Goal: Information Seeking & Learning: Learn about a topic

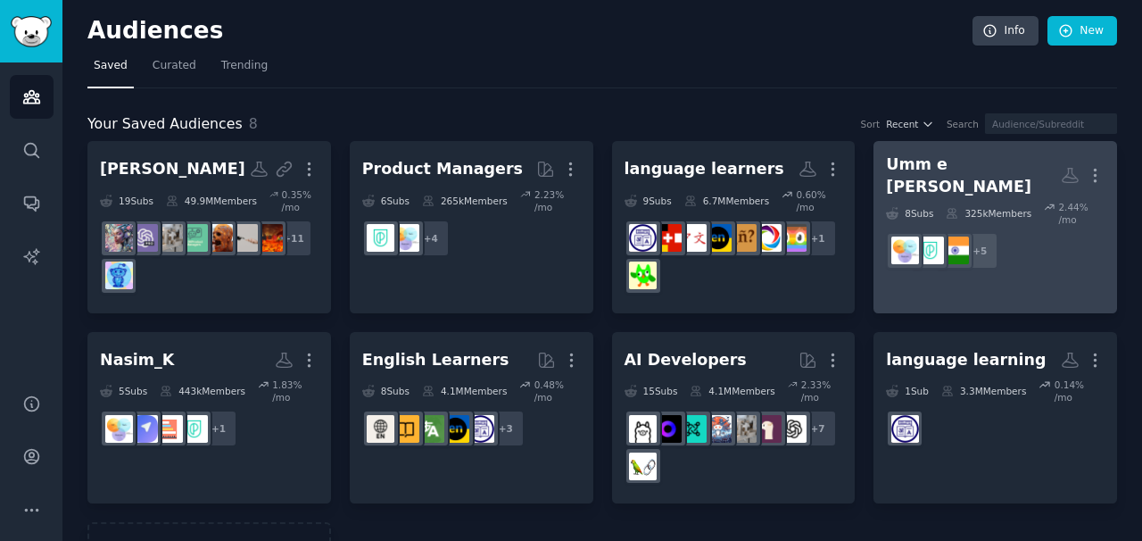
click at [924, 171] on div "Umm e [PERSON_NAME]" at bounding box center [973, 175] width 175 height 44
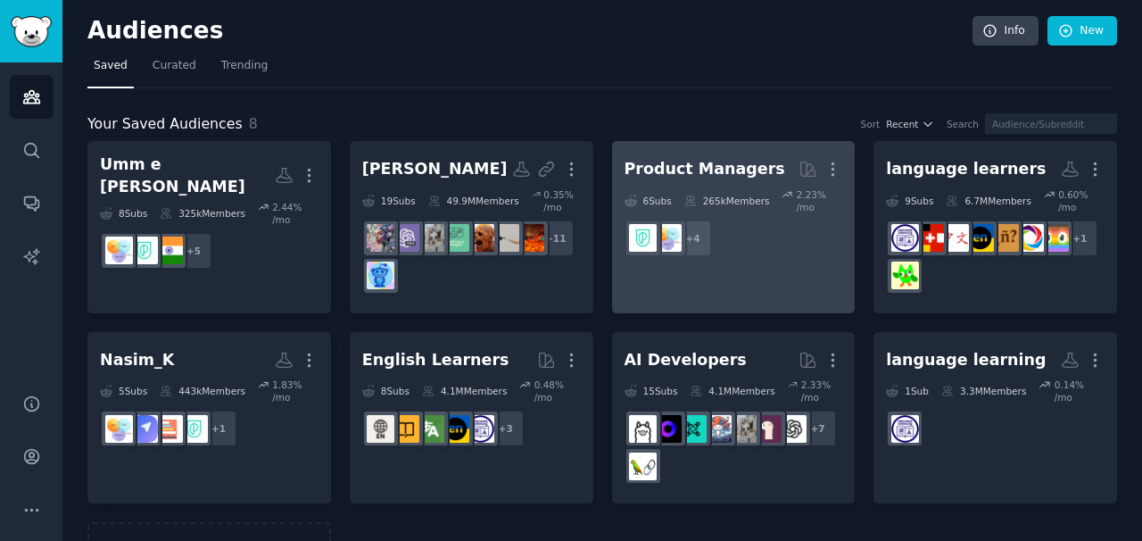
click at [642, 158] on div "Product Managers" at bounding box center [705, 169] width 161 height 22
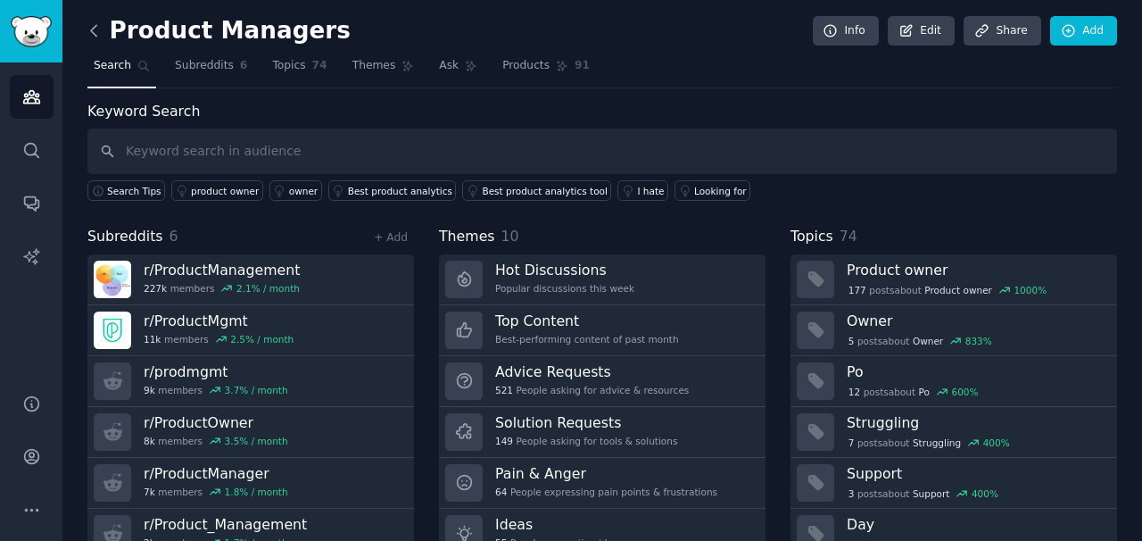
click at [95, 35] on icon at bounding box center [93, 30] width 5 height 11
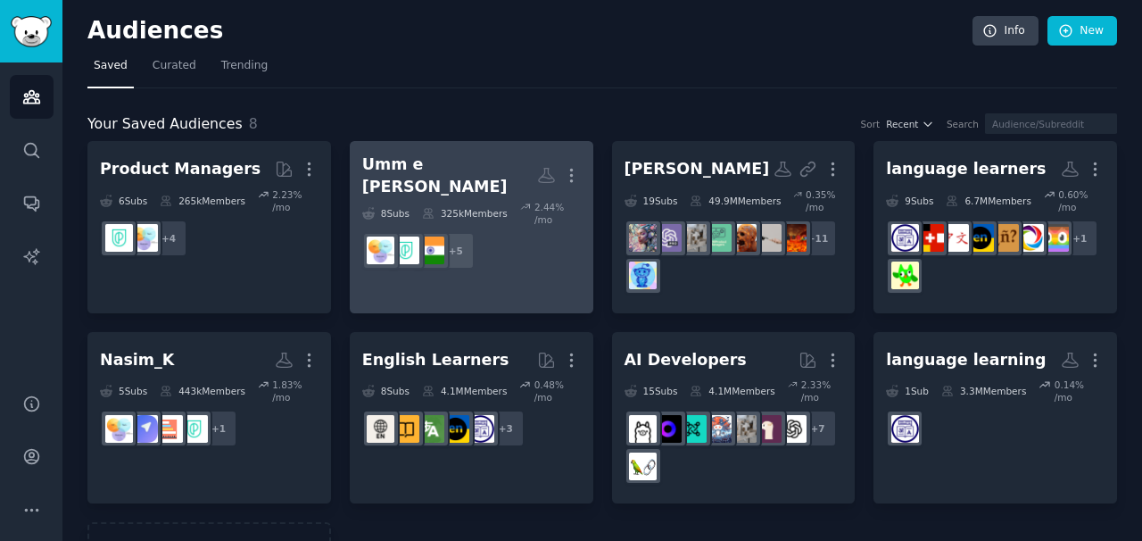
click at [521, 228] on dd "+ 5" at bounding box center [471, 251] width 219 height 50
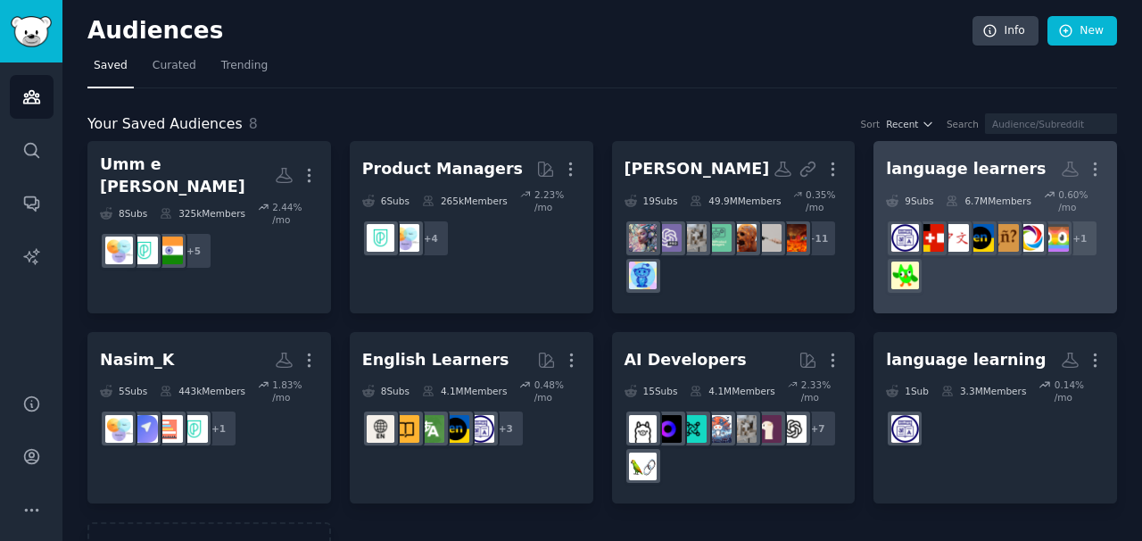
click at [936, 180] on h2 "language learners More" at bounding box center [995, 168] width 219 height 31
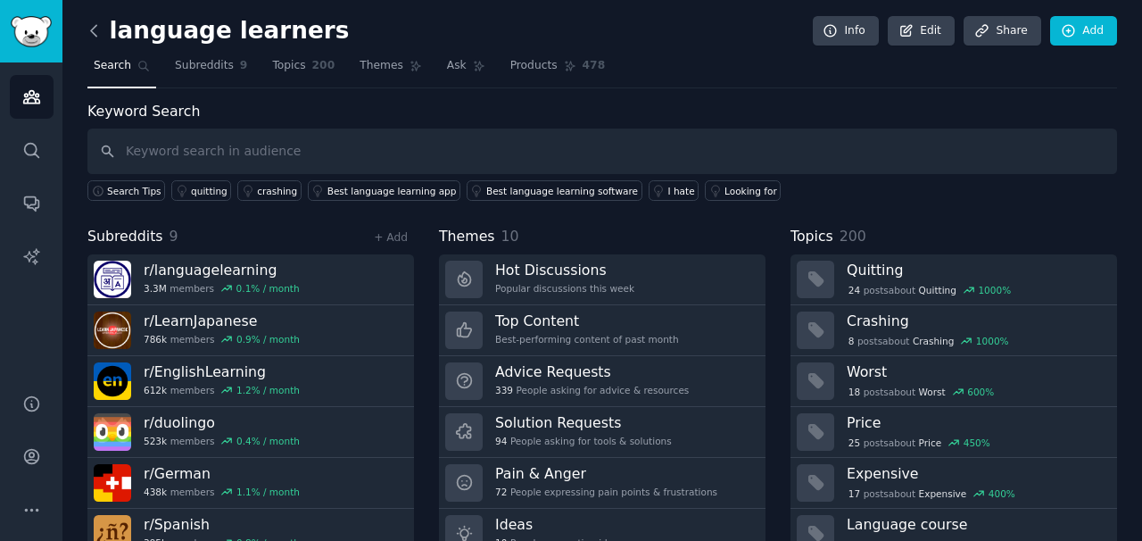
click at [98, 27] on icon at bounding box center [94, 30] width 19 height 19
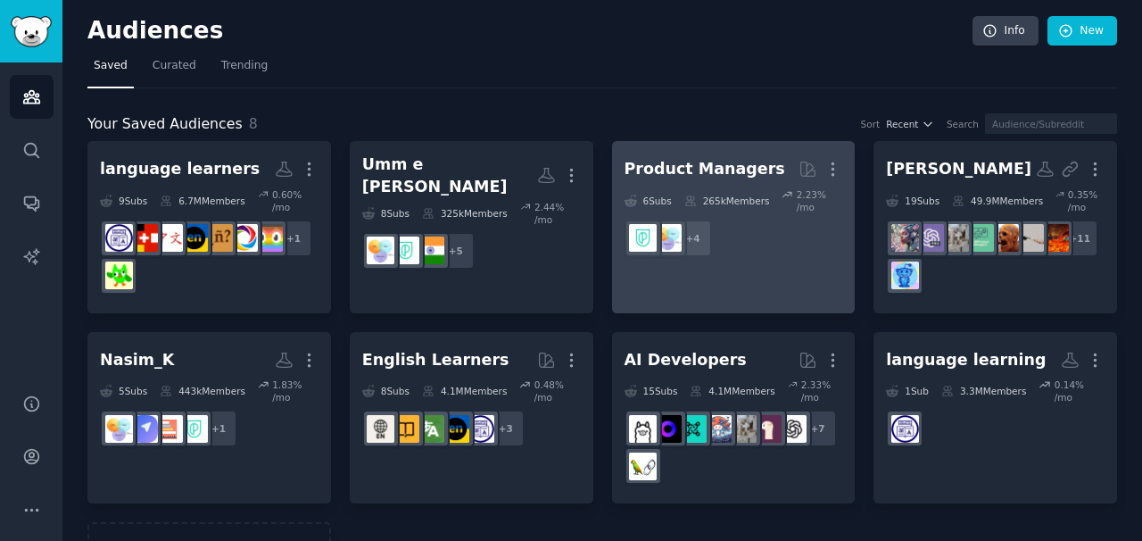
click at [633, 195] on icon at bounding box center [631, 201] width 12 height 12
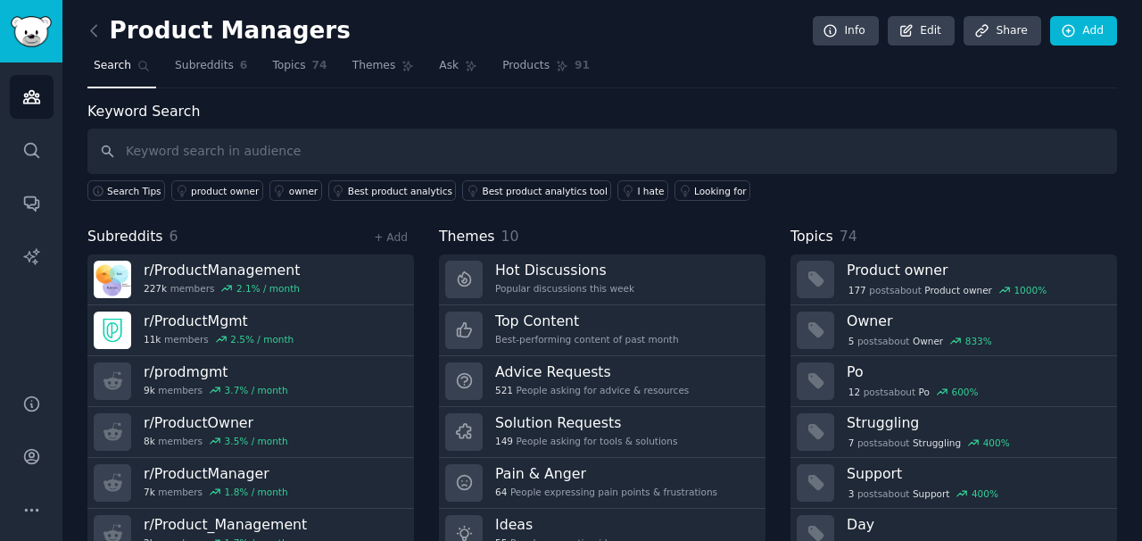
click at [90, 19] on link at bounding box center [98, 31] width 22 height 29
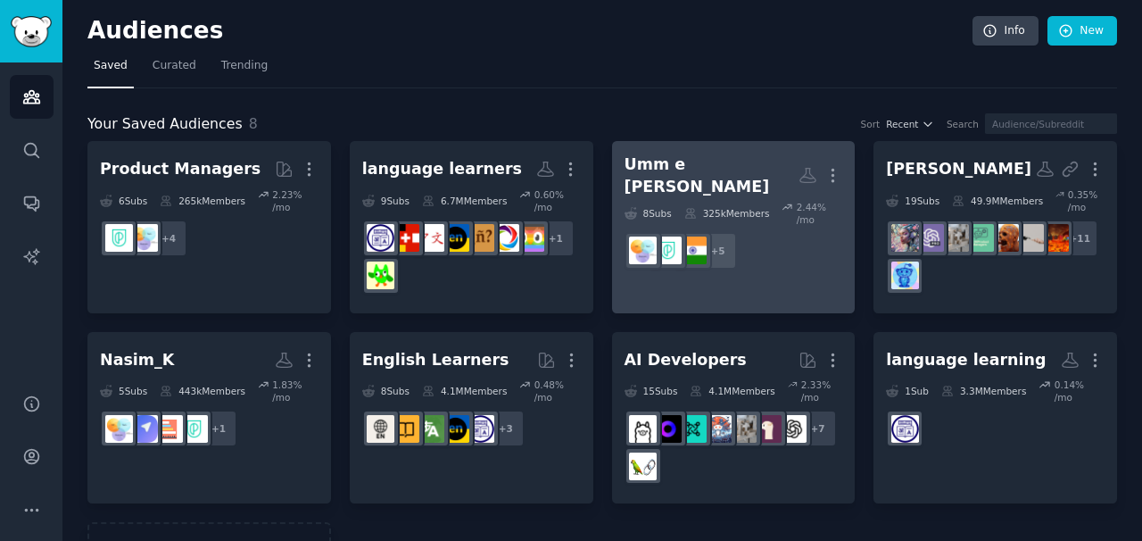
click at [748, 201] on div "325k Members" at bounding box center [727, 213] width 86 height 25
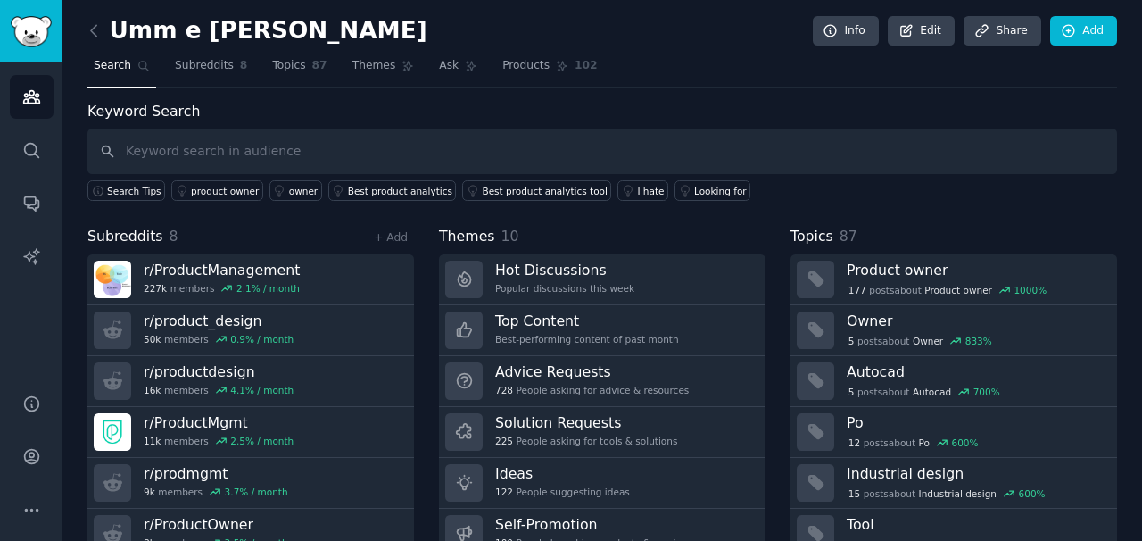
click at [95, 40] on link at bounding box center [98, 31] width 22 height 29
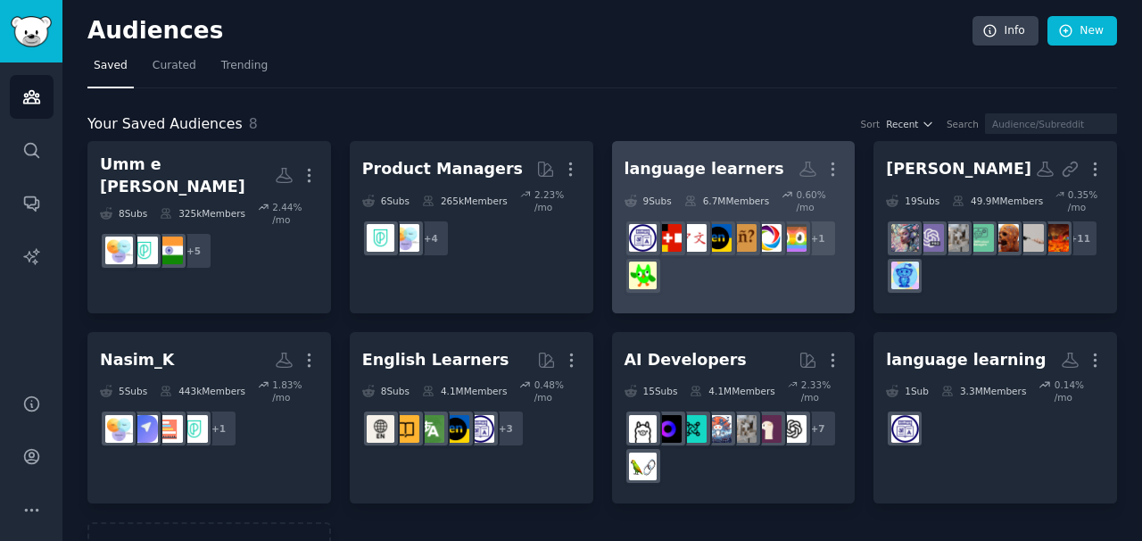
click at [687, 181] on h2 "language learners More" at bounding box center [734, 168] width 219 height 31
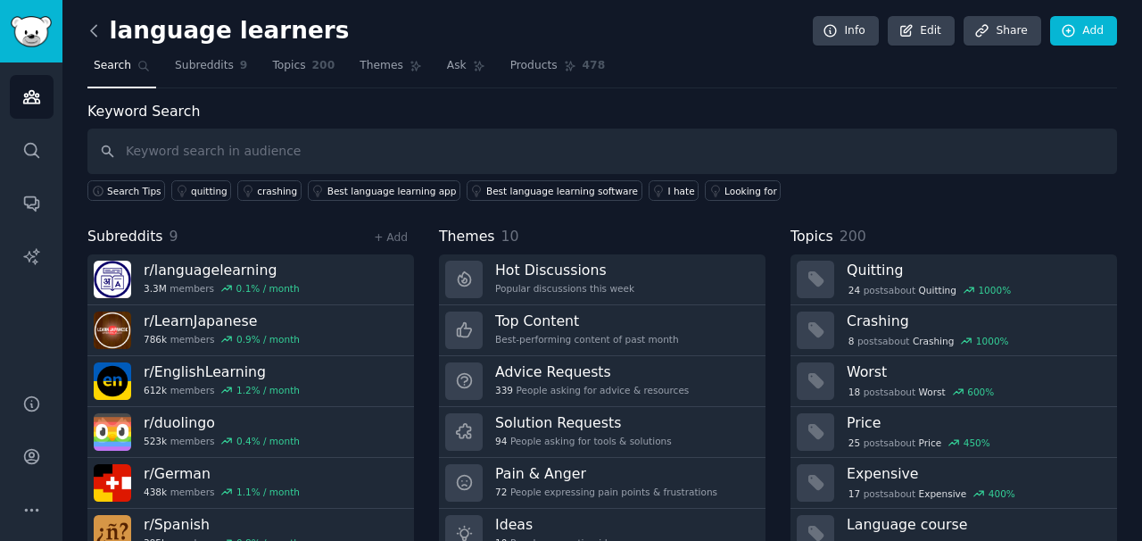
click at [91, 30] on icon at bounding box center [93, 30] width 5 height 11
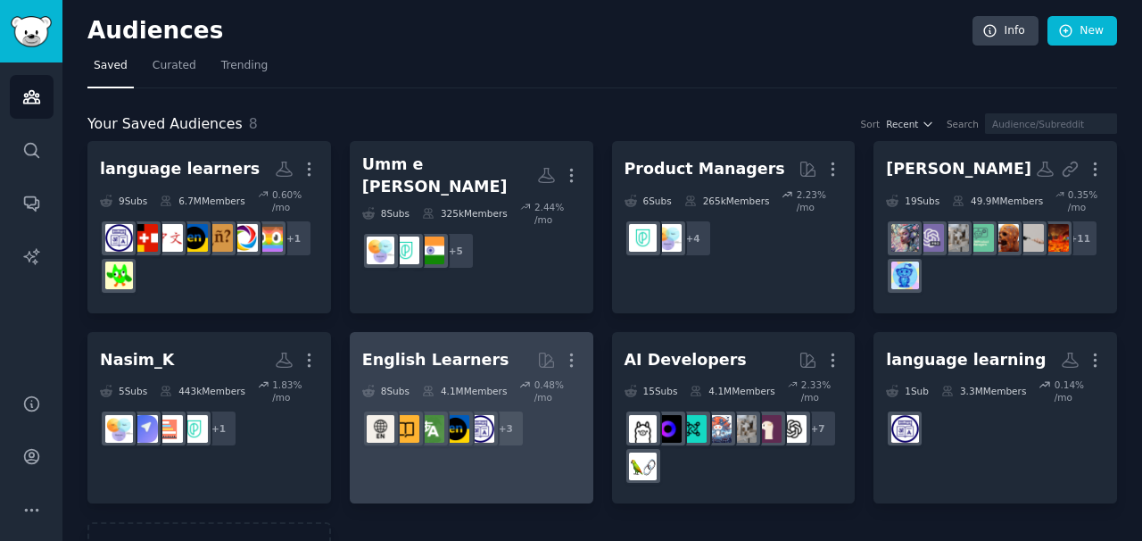
click at [495, 369] on h2 "English Learners More" at bounding box center [471, 359] width 219 height 31
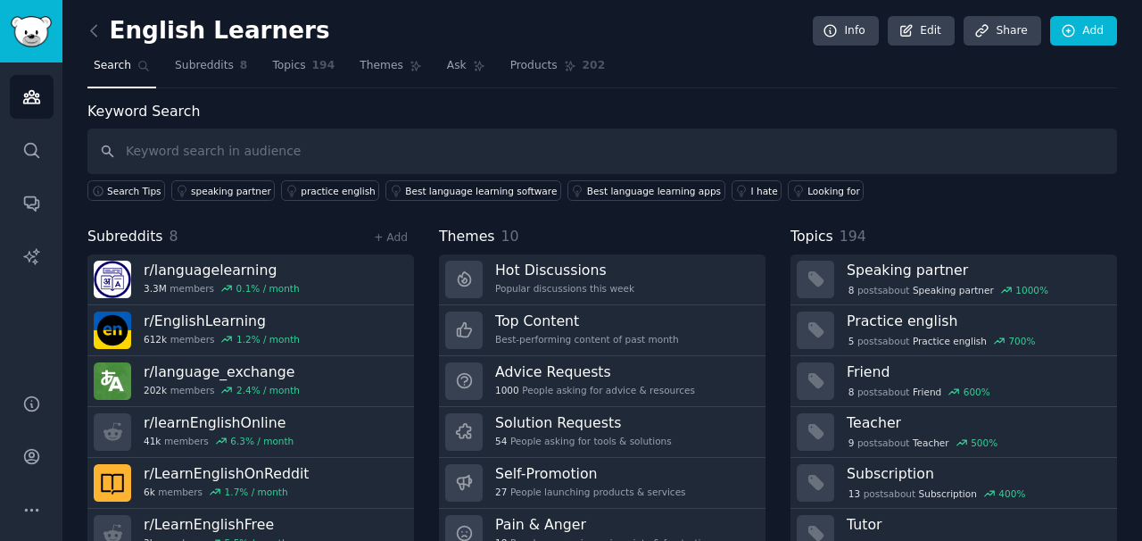
click at [84, 26] on div "English Learners Info Edit Share Add Search Subreddits 8 Topics 194 Themes Ask …" at bounding box center [602, 308] width 1080 height 616
click at [89, 29] on icon at bounding box center [94, 30] width 19 height 19
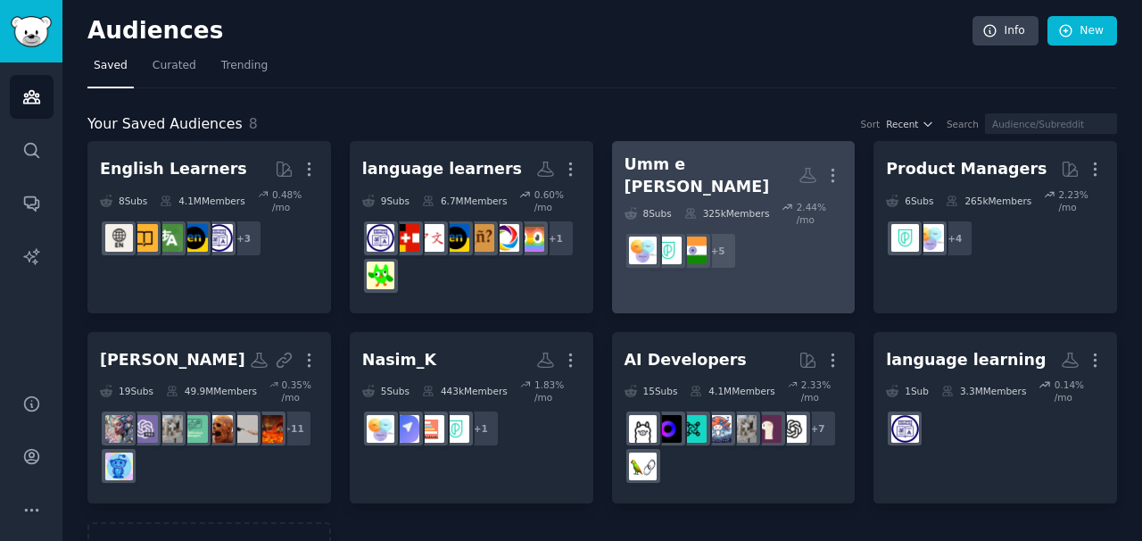
click at [721, 164] on div "Umm e [PERSON_NAME]" at bounding box center [712, 175] width 175 height 44
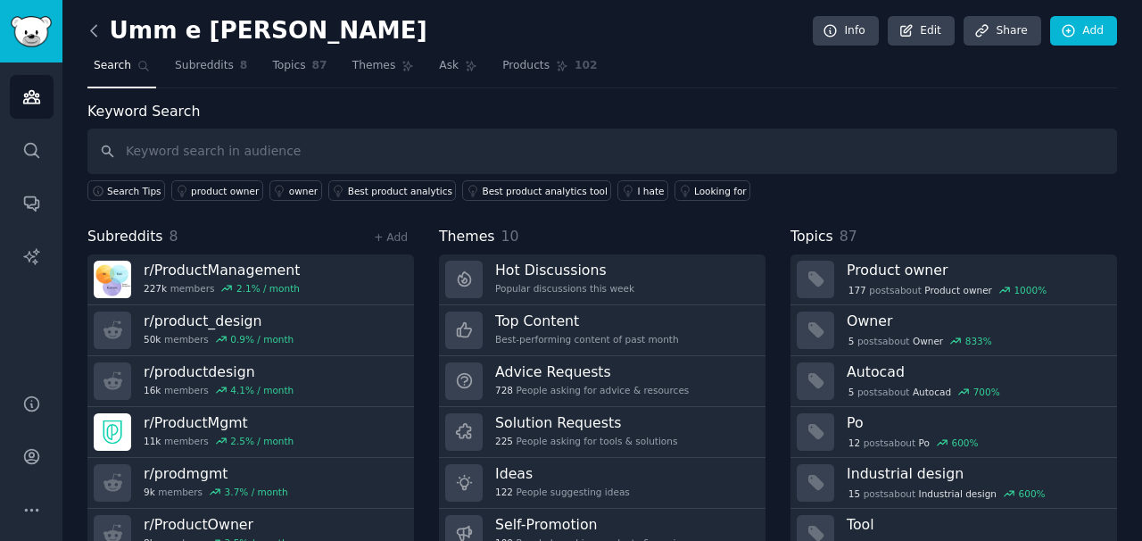
click at [94, 37] on icon at bounding box center [94, 30] width 19 height 19
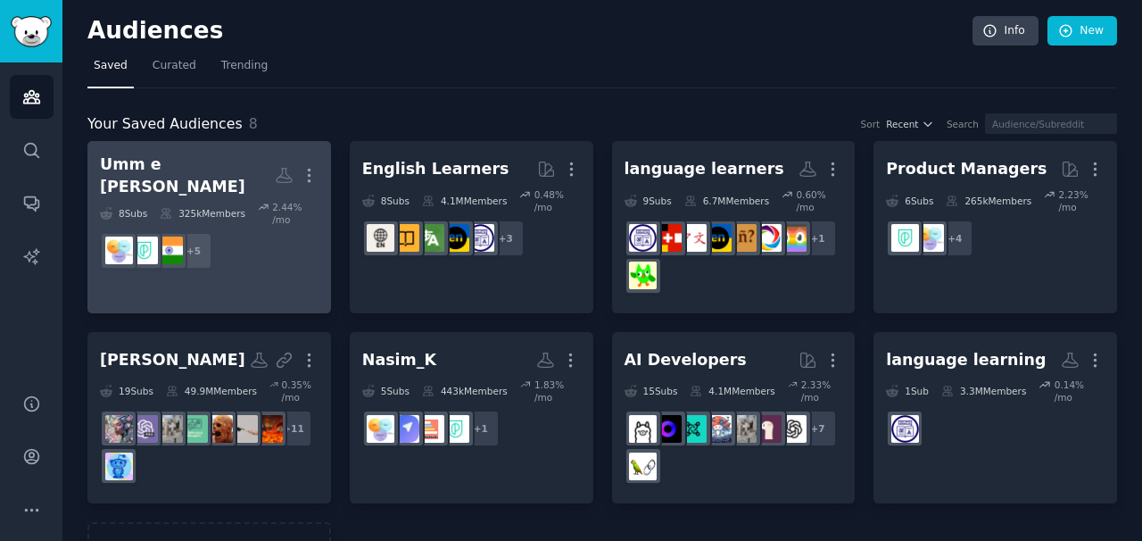
click at [182, 210] on div "325k Members" at bounding box center [203, 213] width 86 height 25
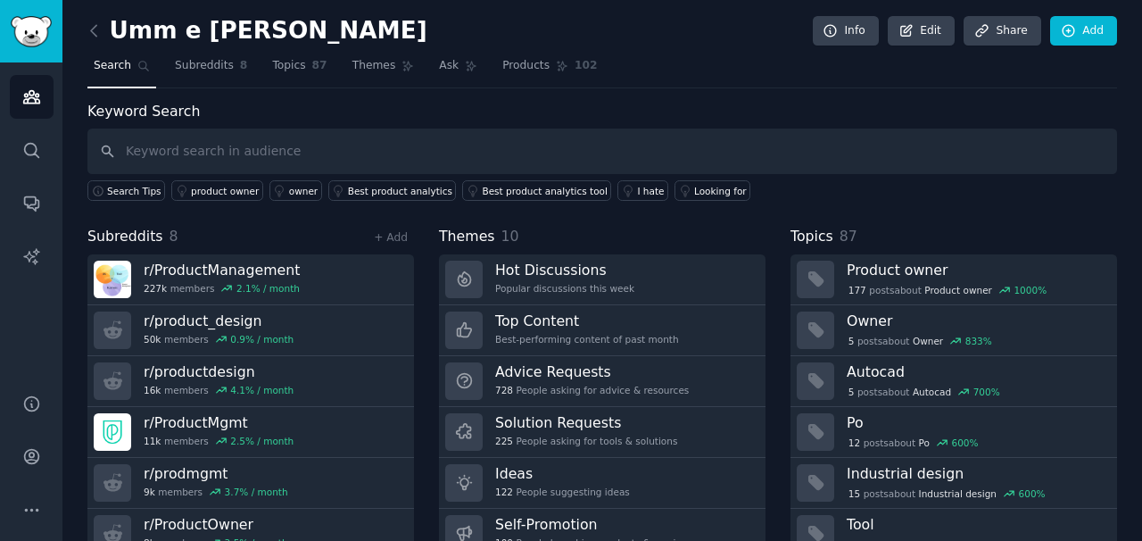
click at [327, 137] on input "text" at bounding box center [602, 151] width 1030 height 46
type input "product research"
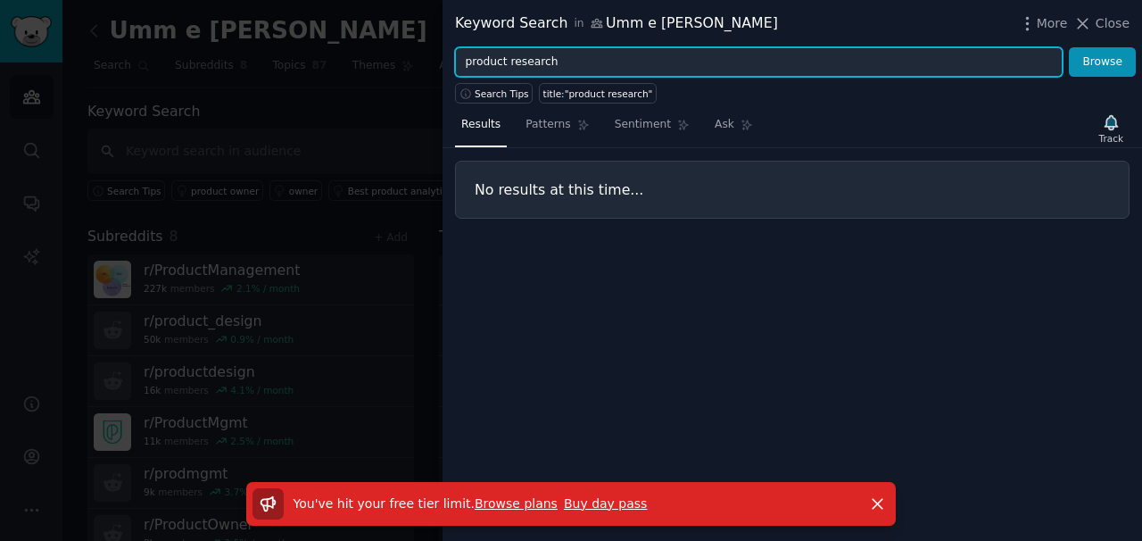
click at [527, 60] on input "product research" at bounding box center [759, 62] width 608 height 30
click at [528, 59] on input "product research" at bounding box center [759, 62] width 608 height 30
type input "product"
click at [1069, 47] on button "Browse" at bounding box center [1102, 62] width 67 height 30
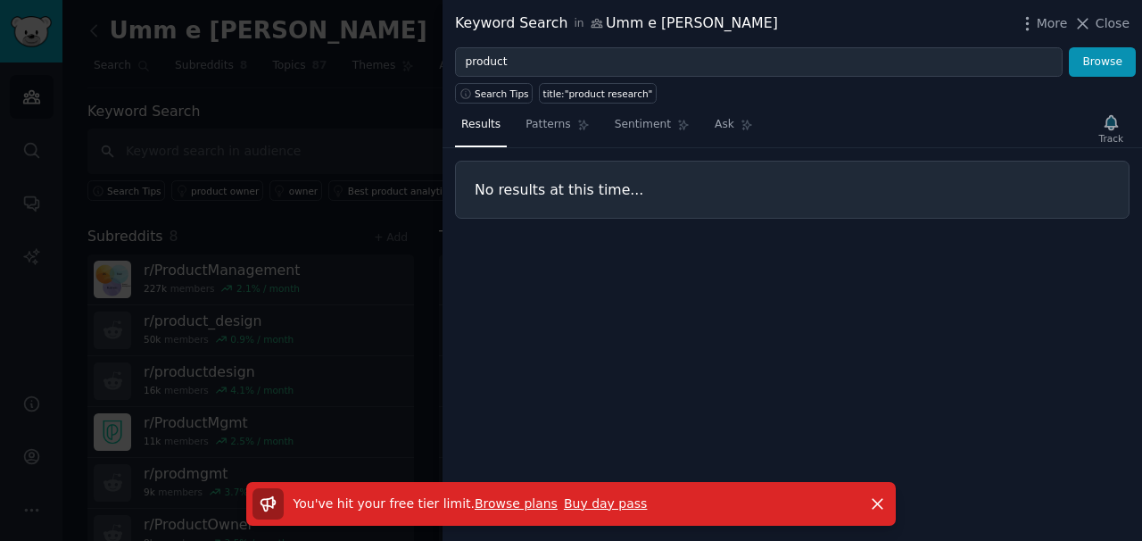
click at [431, 225] on div at bounding box center [571, 270] width 1142 height 541
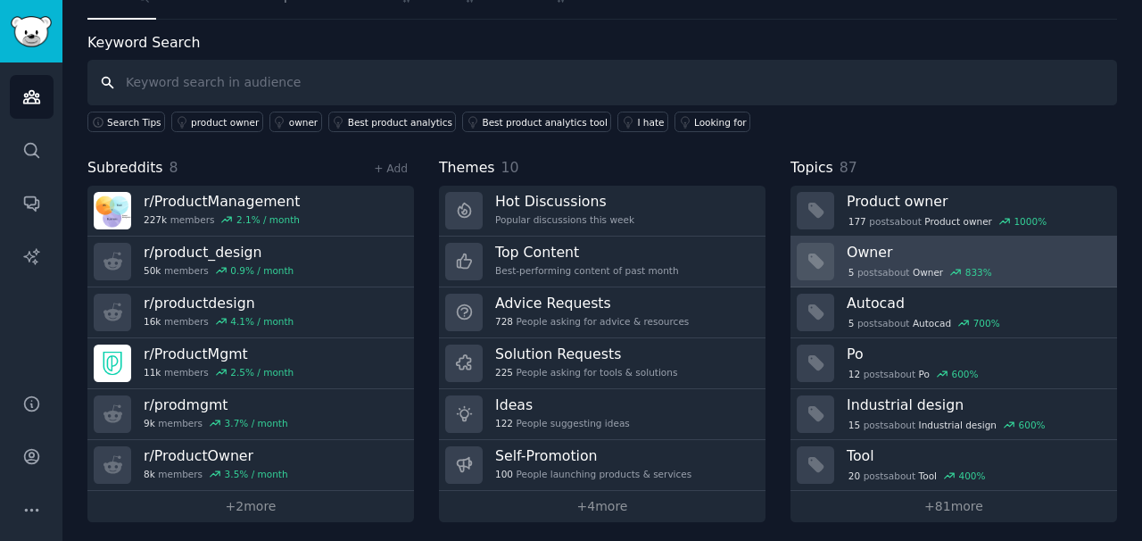
scroll to position [74, 0]
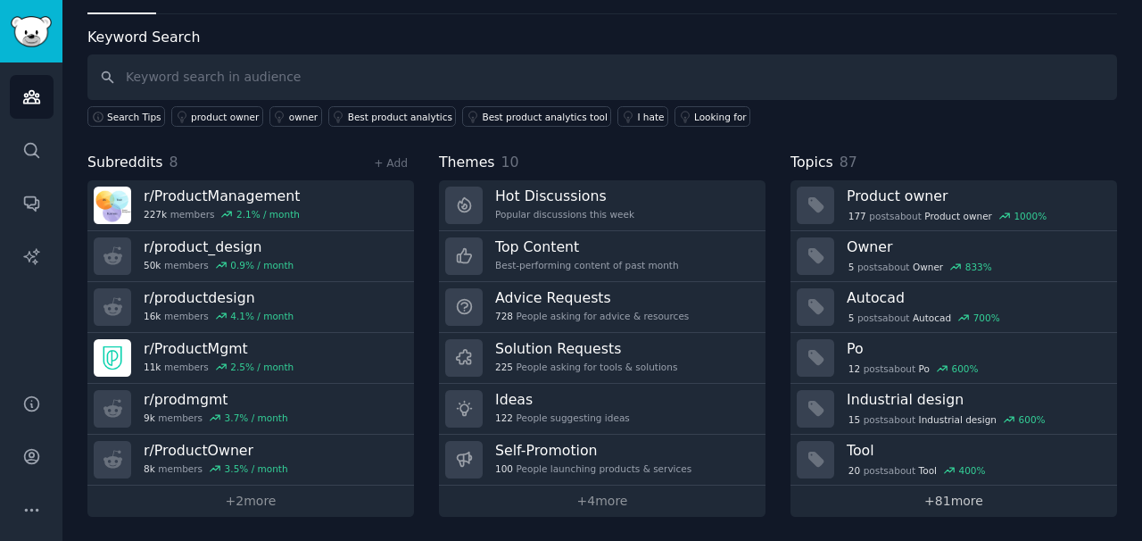
click at [956, 505] on link "+ 81 more" at bounding box center [954, 500] width 327 height 31
